Goal: Navigation & Orientation: Find specific page/section

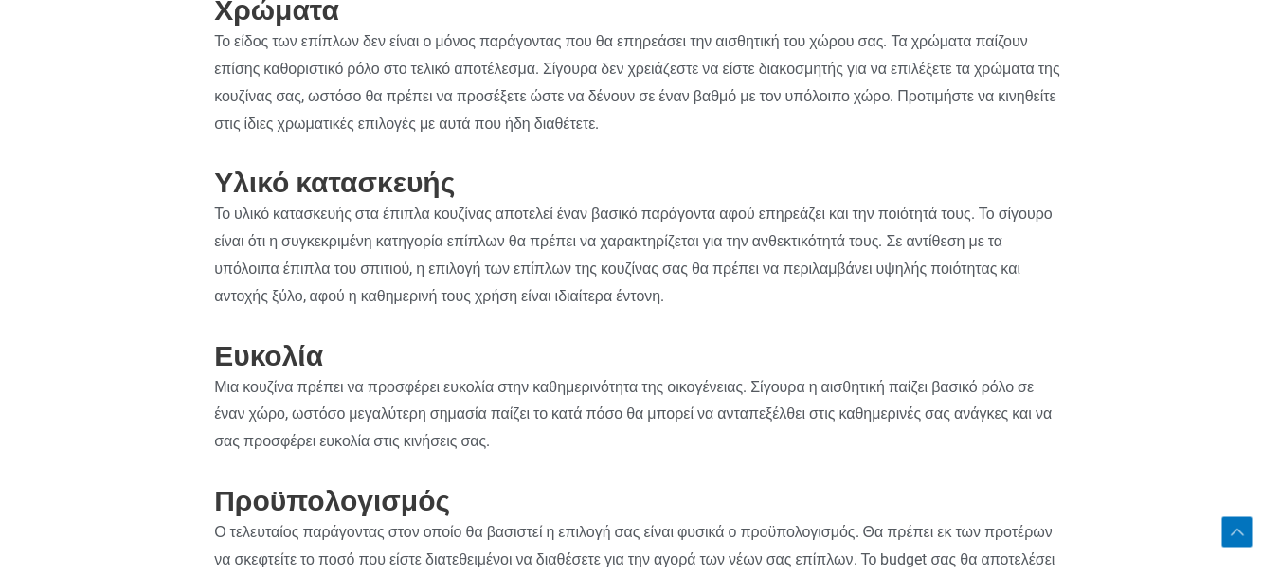
scroll to position [1580, 0]
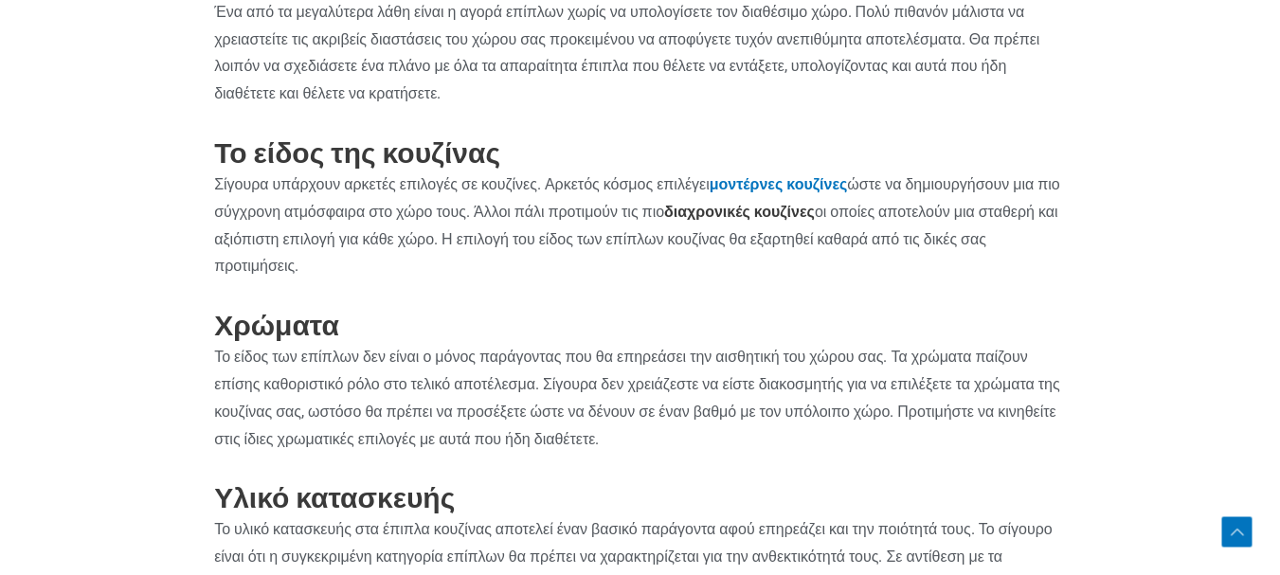
click at [802, 208] on strong "διαχρονικές κουζίνες" at bounding box center [739, 212] width 151 height 18
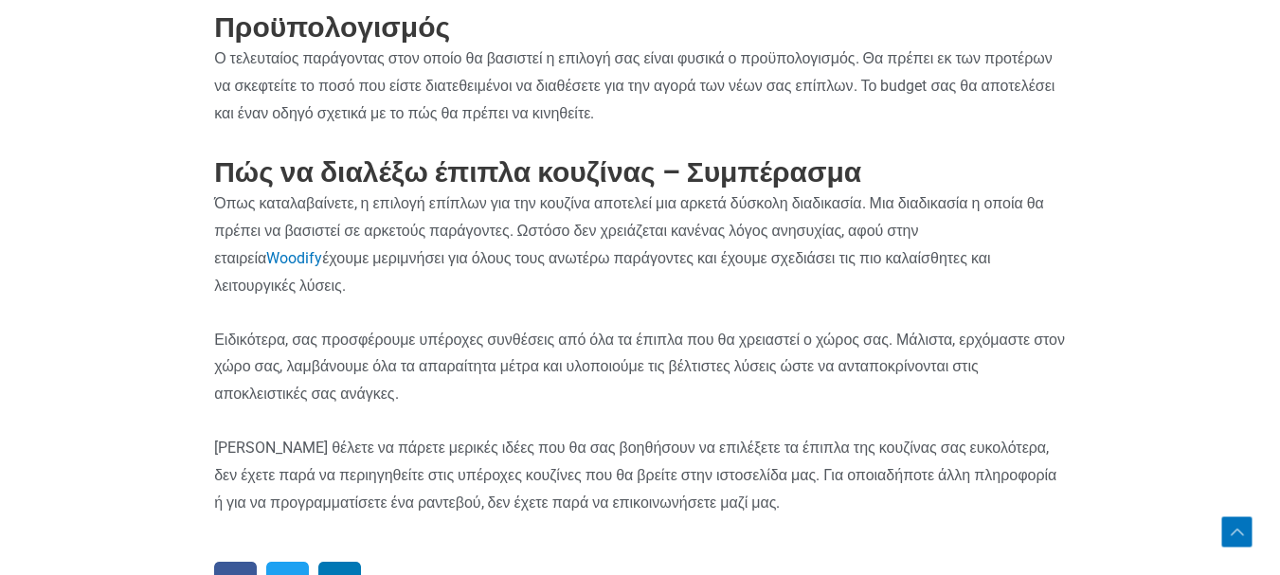
scroll to position [2528, 0]
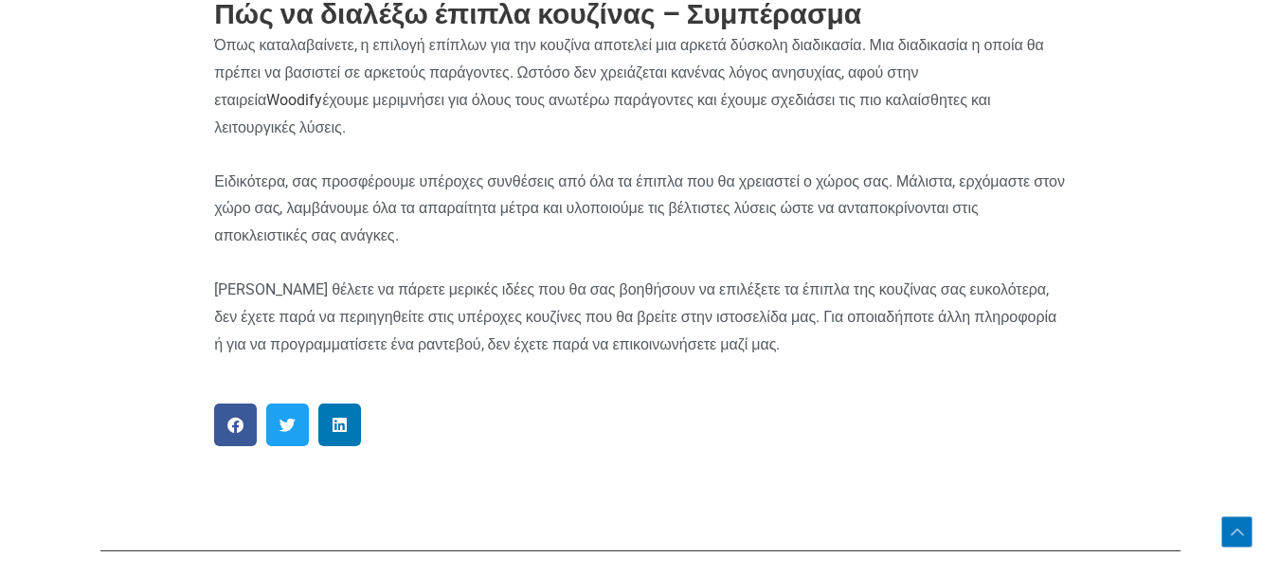
click at [317, 95] on link "Woodify" at bounding box center [294, 100] width 56 height 18
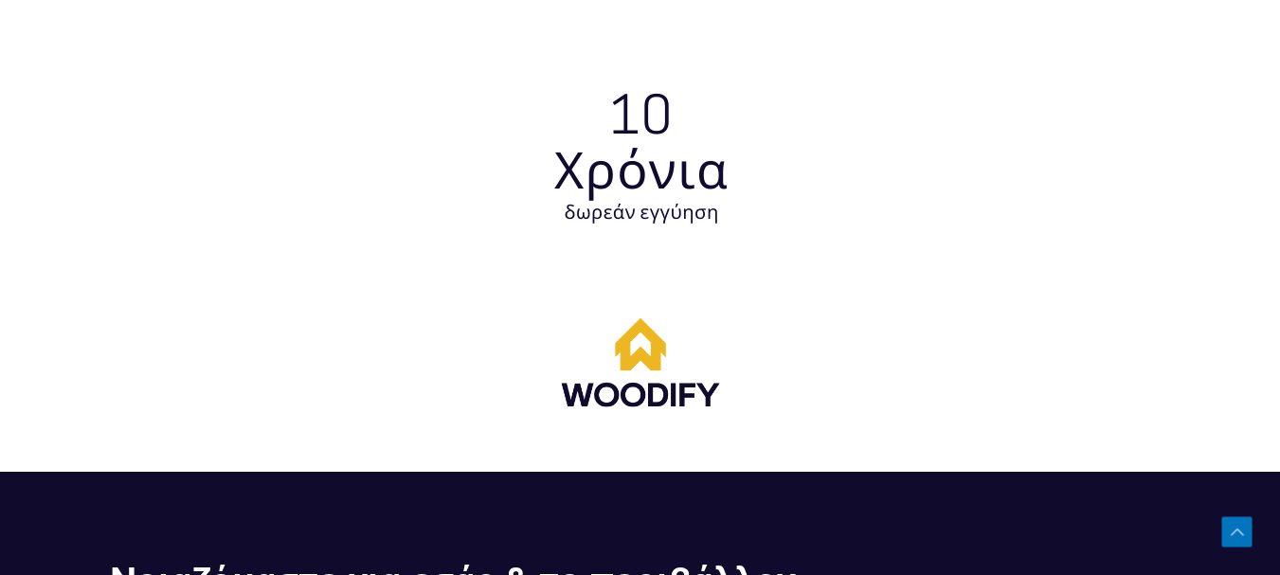
scroll to position [5528, 0]
